Goal: Task Accomplishment & Management: Manage account settings

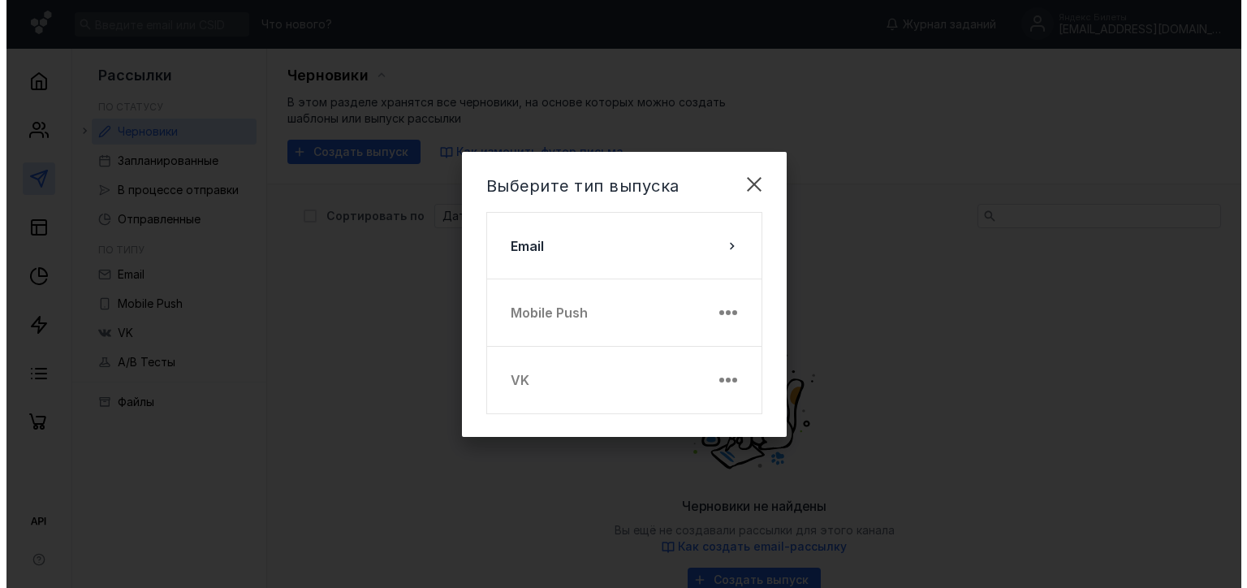
scroll to position [168, 0]
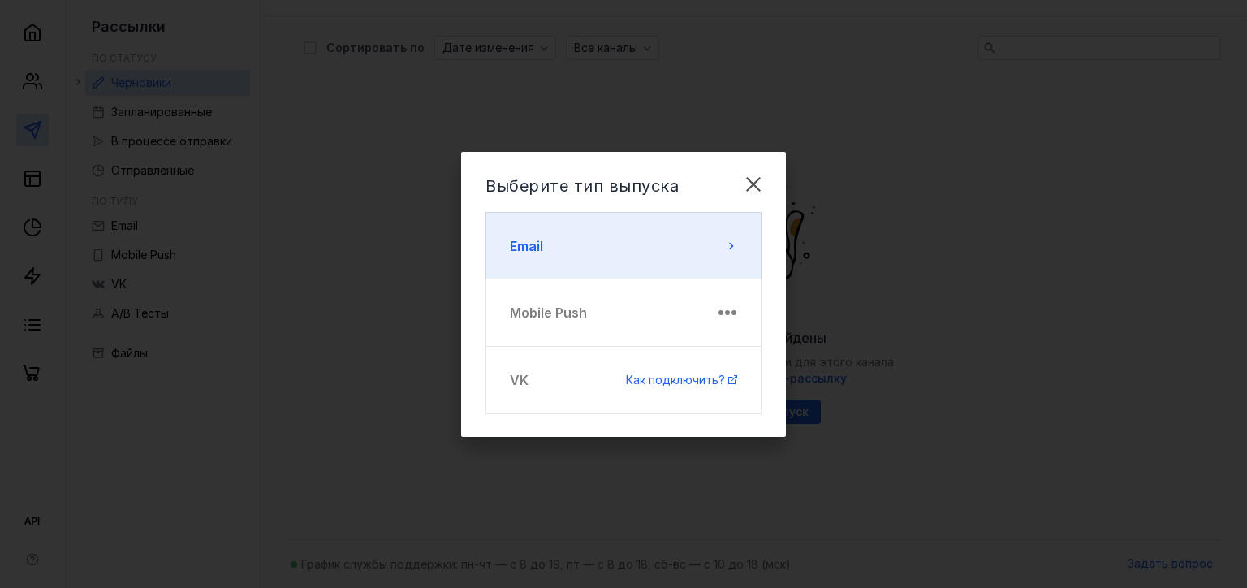
click at [616, 260] on button "Email" at bounding box center [624, 246] width 276 height 68
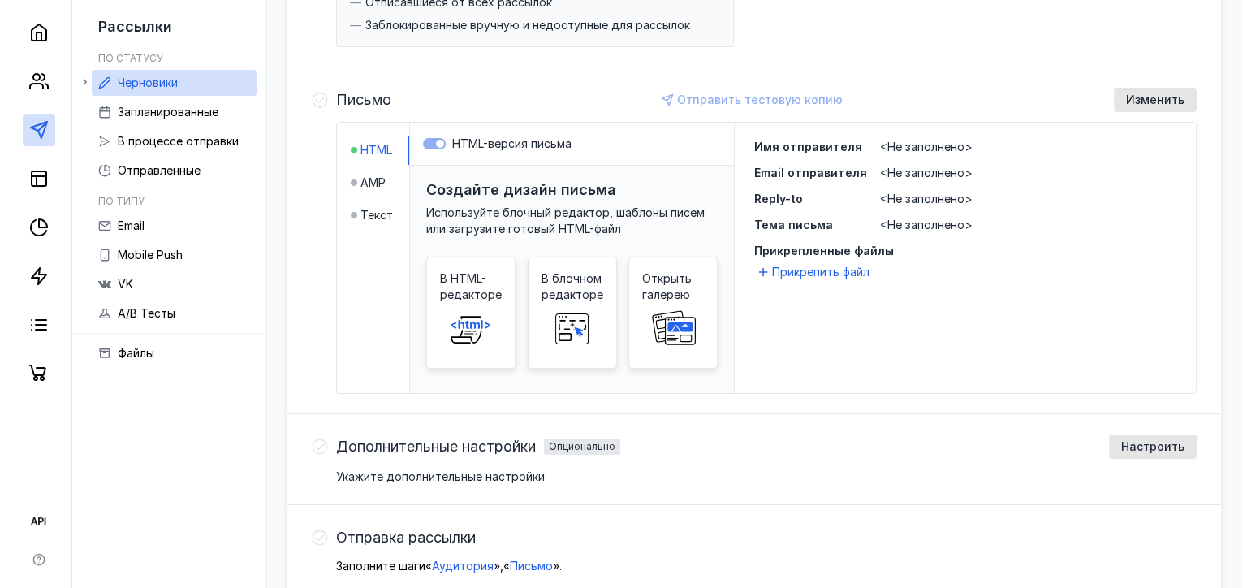
scroll to position [325, 0]
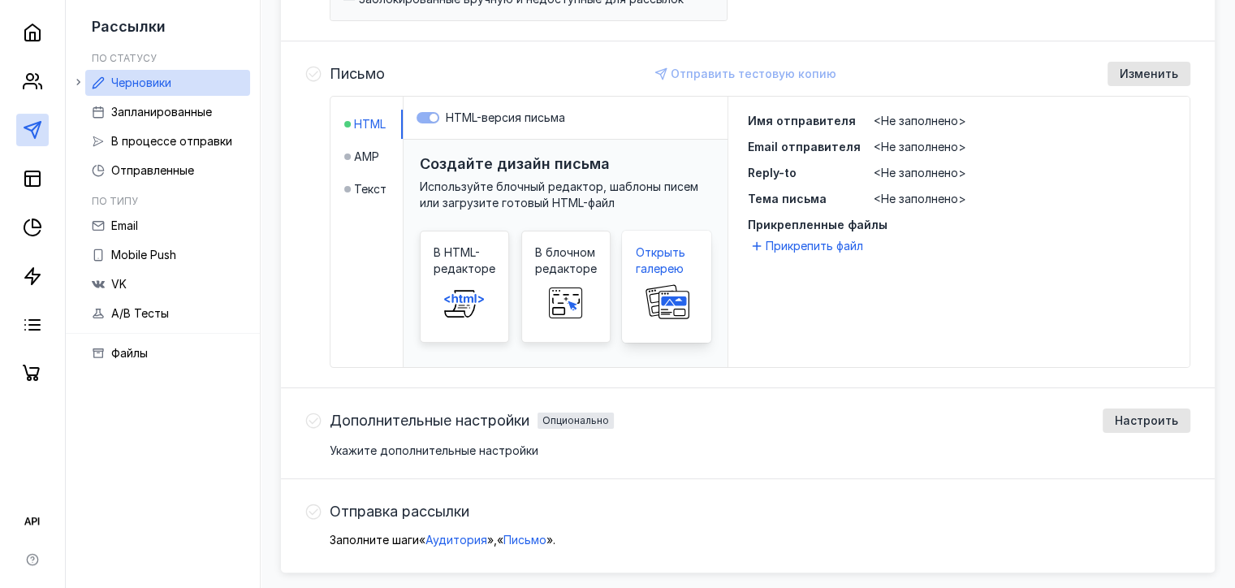
click at [678, 279] on span at bounding box center [667, 303] width 52 height 52
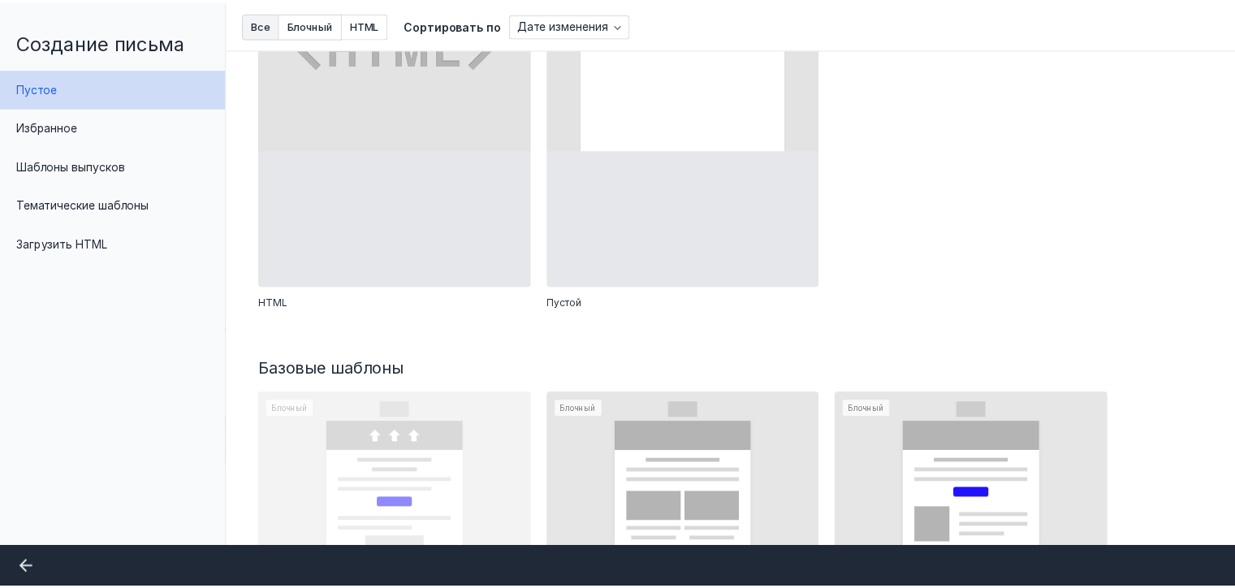
scroll to position [0, 0]
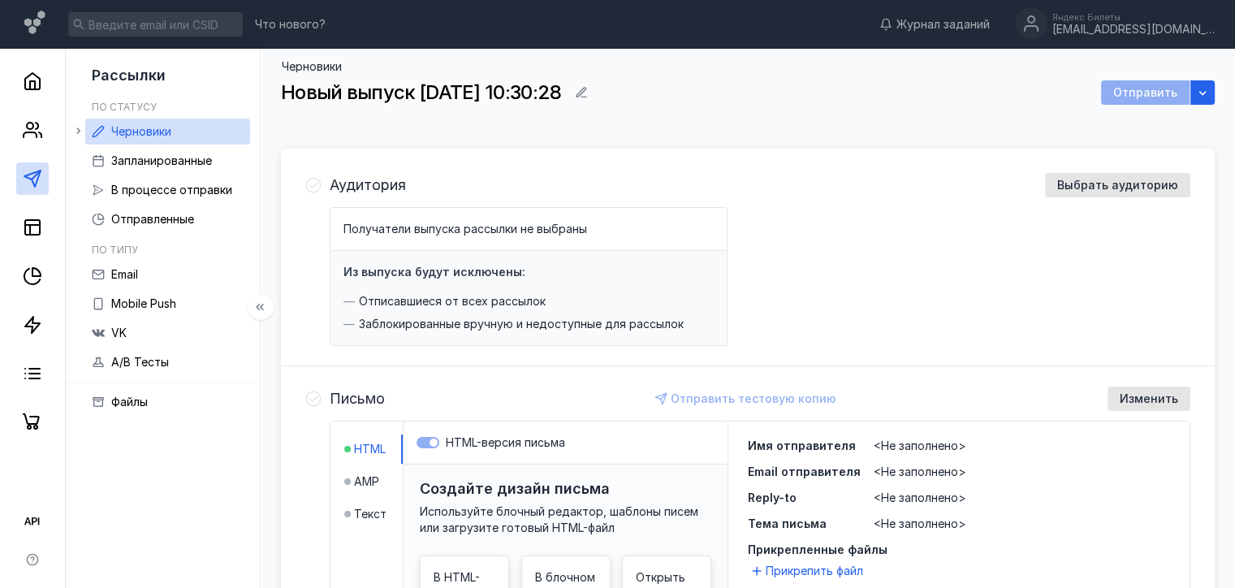
click at [78, 132] on icon at bounding box center [78, 130] width 4 height 6
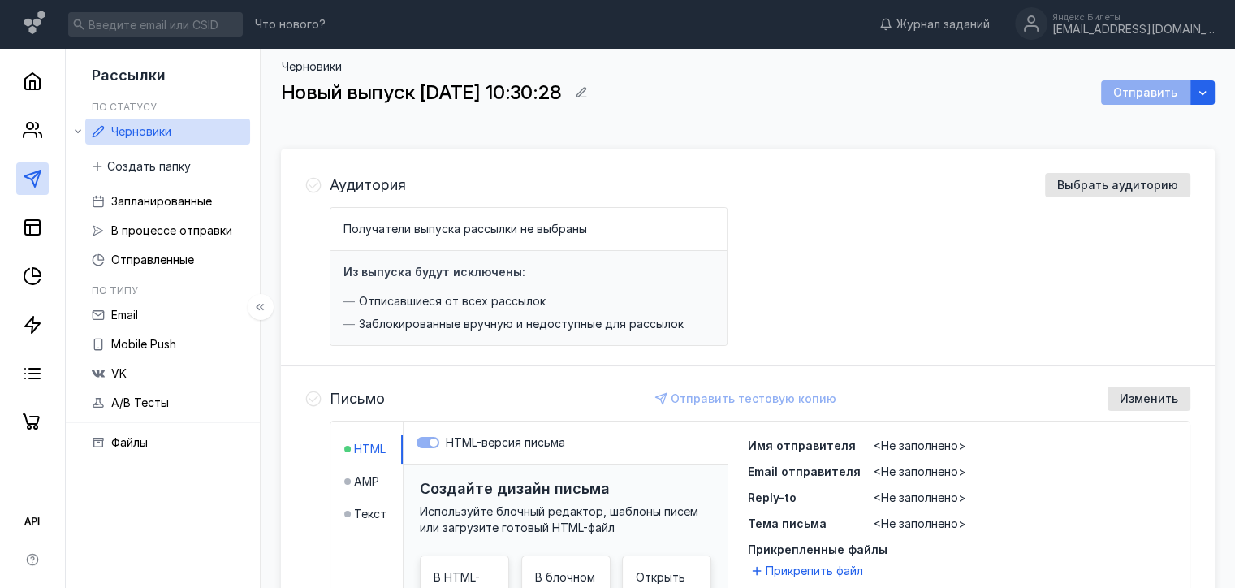
click at [20, 197] on div at bounding box center [32, 244] width 65 height 390
click at [27, 171] on icon at bounding box center [32, 178] width 19 height 19
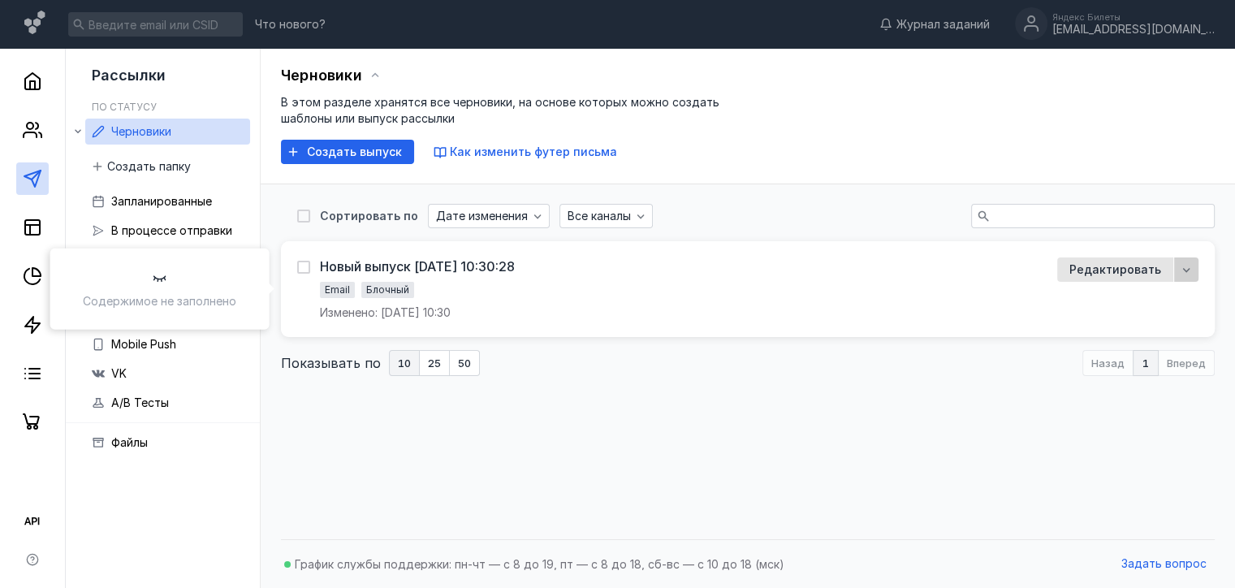
click at [1182, 272] on icon "button" at bounding box center [1186, 269] width 13 height 13
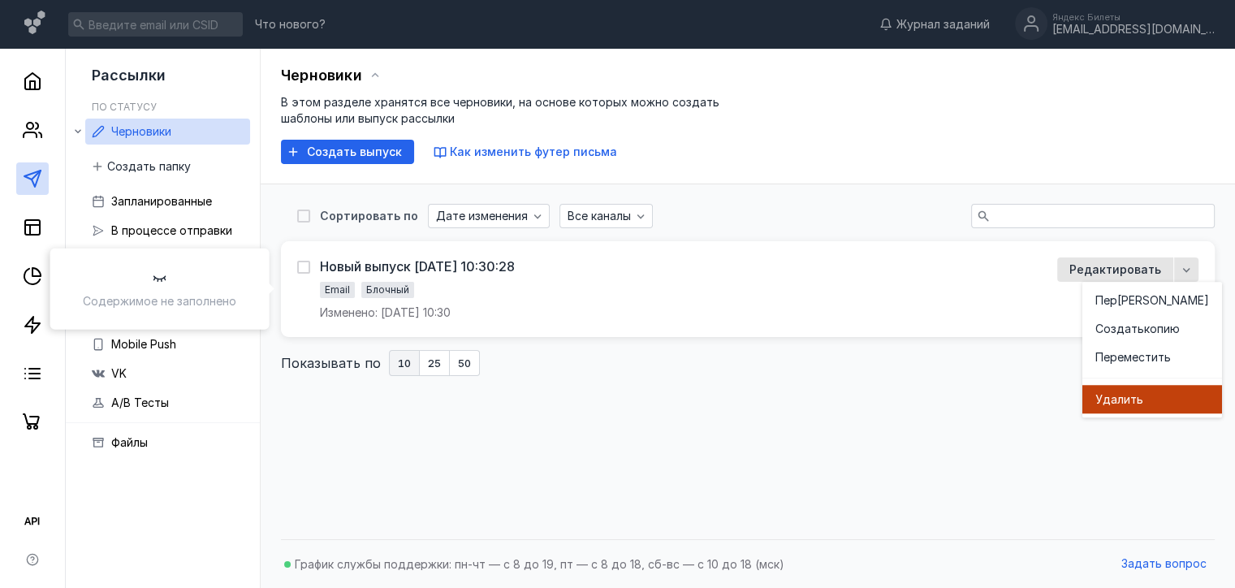
click at [1138, 404] on span "ить" at bounding box center [1133, 399] width 19 height 16
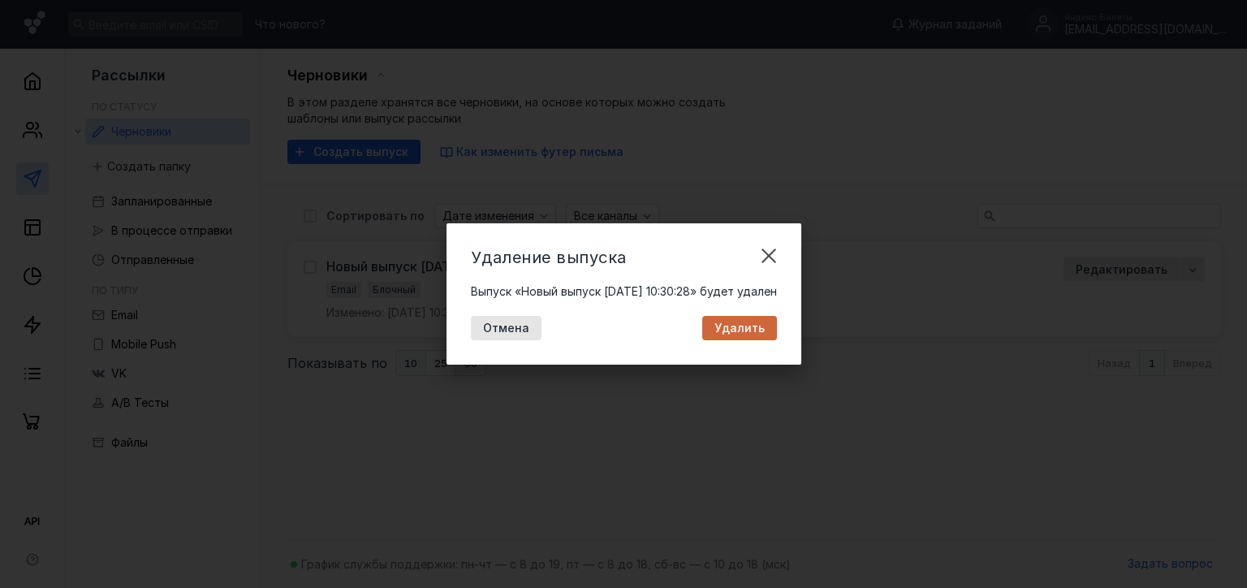
click at [763, 326] on span "Удалить" at bounding box center [740, 329] width 50 height 14
